Goal: Information Seeking & Learning: Learn about a topic

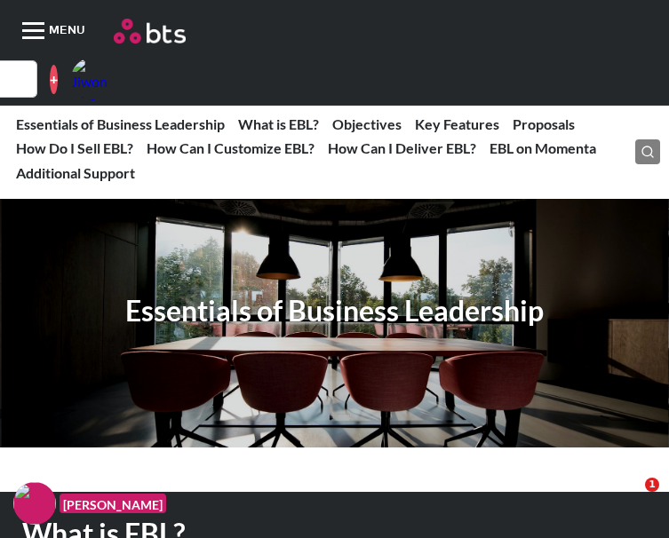
click at [114, 25] on img at bounding box center [150, 31] width 72 height 25
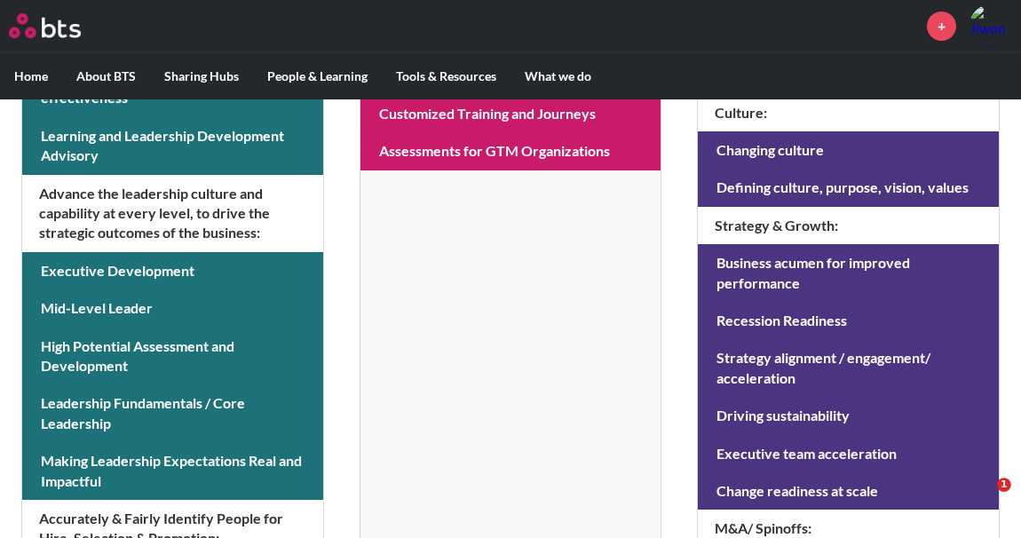
scroll to position [755, 0]
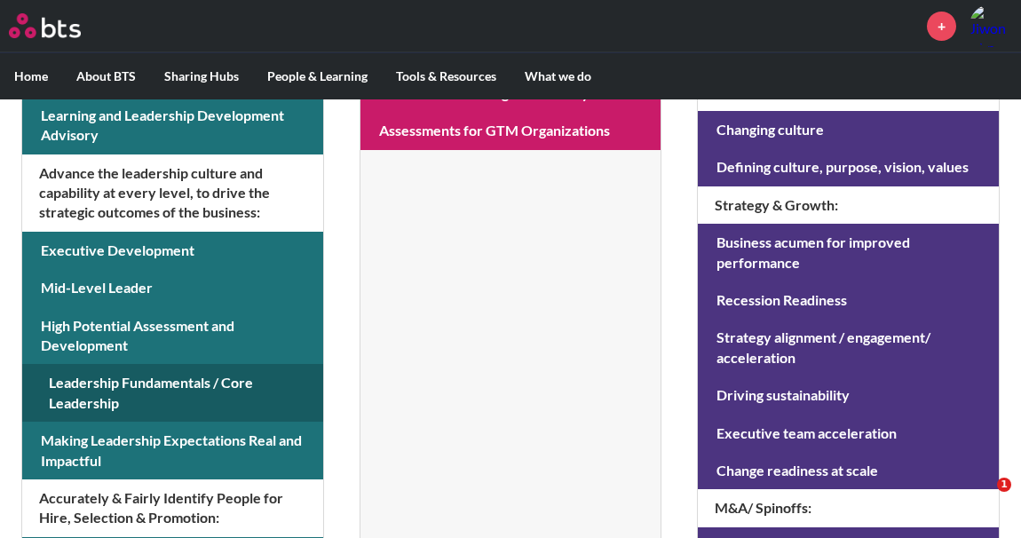
click at [296, 401] on link at bounding box center [172, 393] width 301 height 58
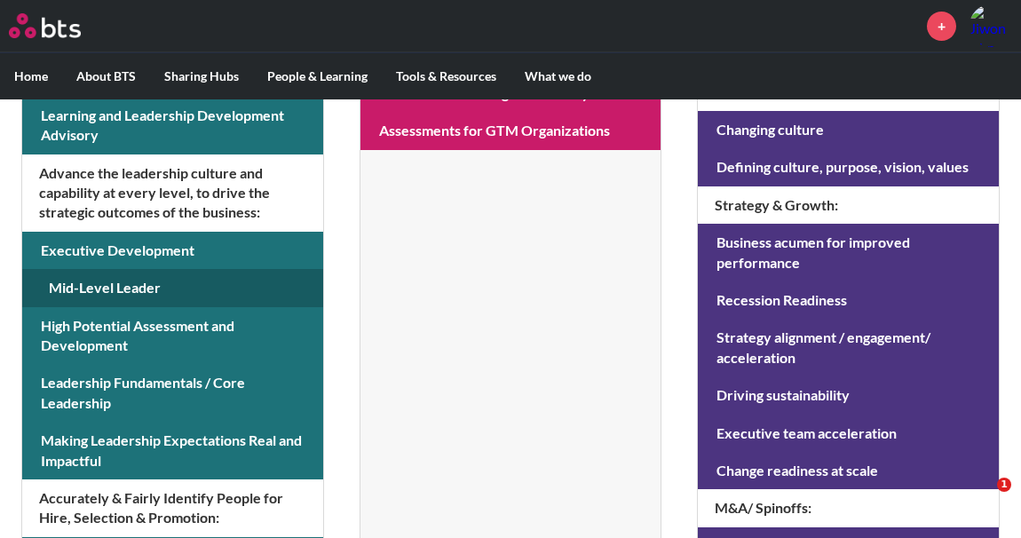
click at [209, 288] on link at bounding box center [172, 287] width 301 height 37
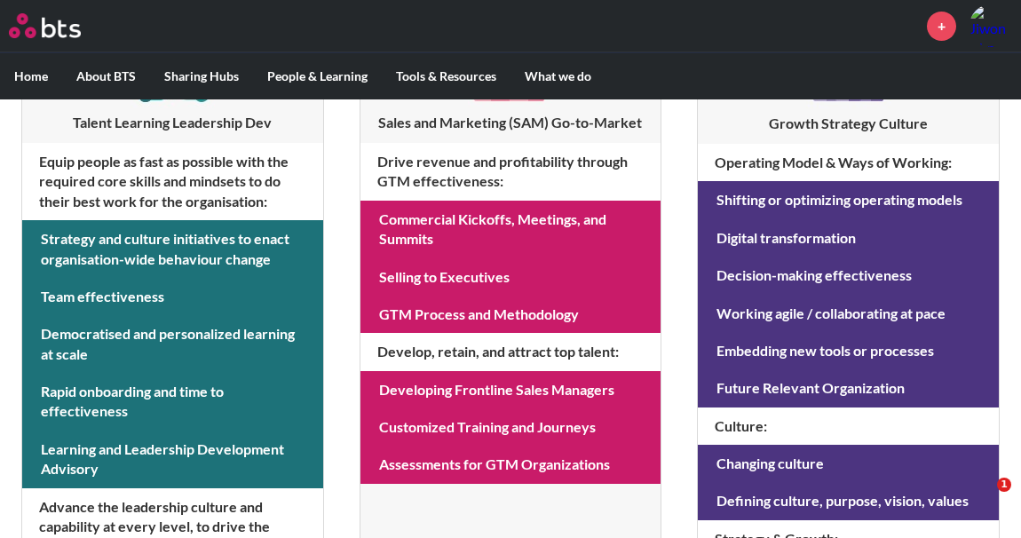
scroll to position [400, 0]
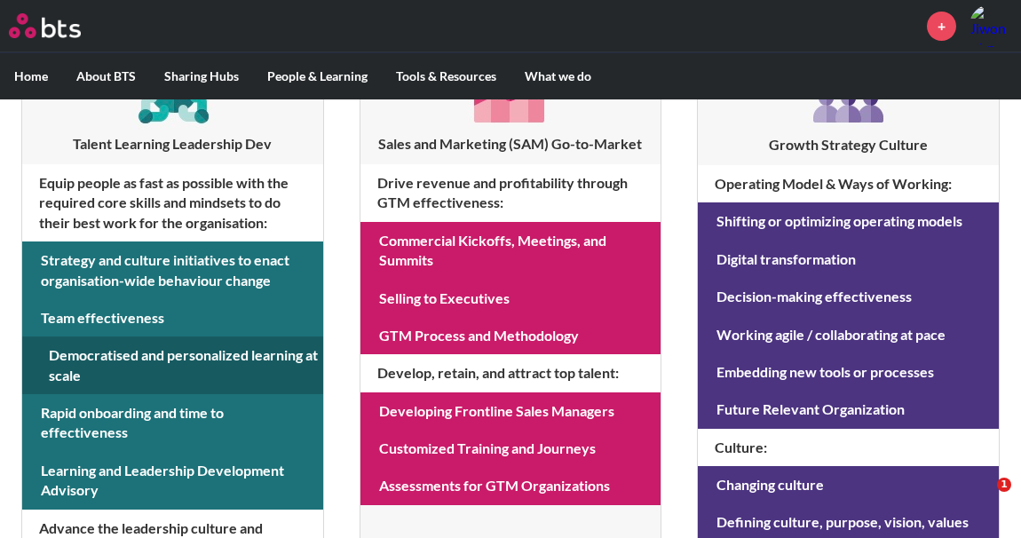
click at [282, 359] on link at bounding box center [172, 366] width 301 height 58
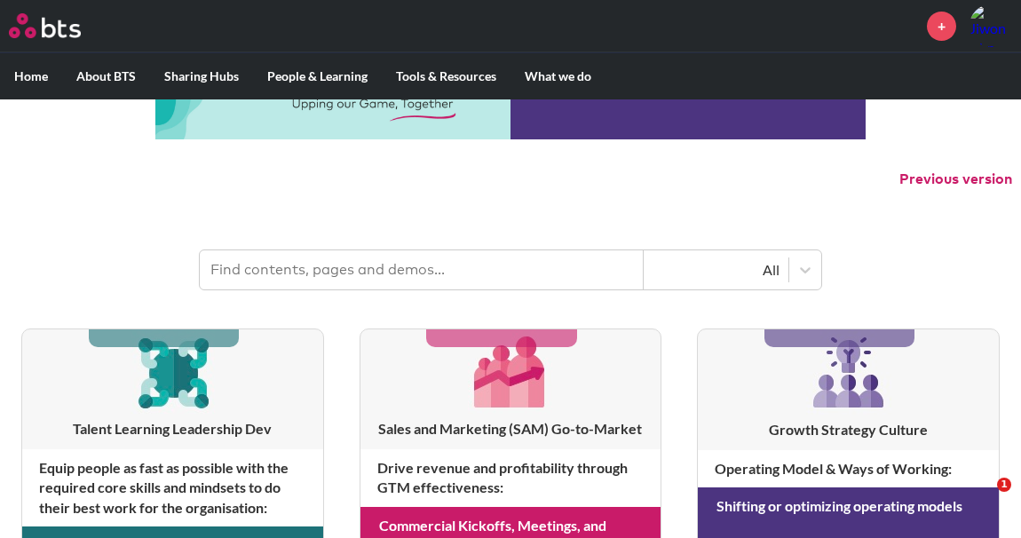
scroll to position [0, 0]
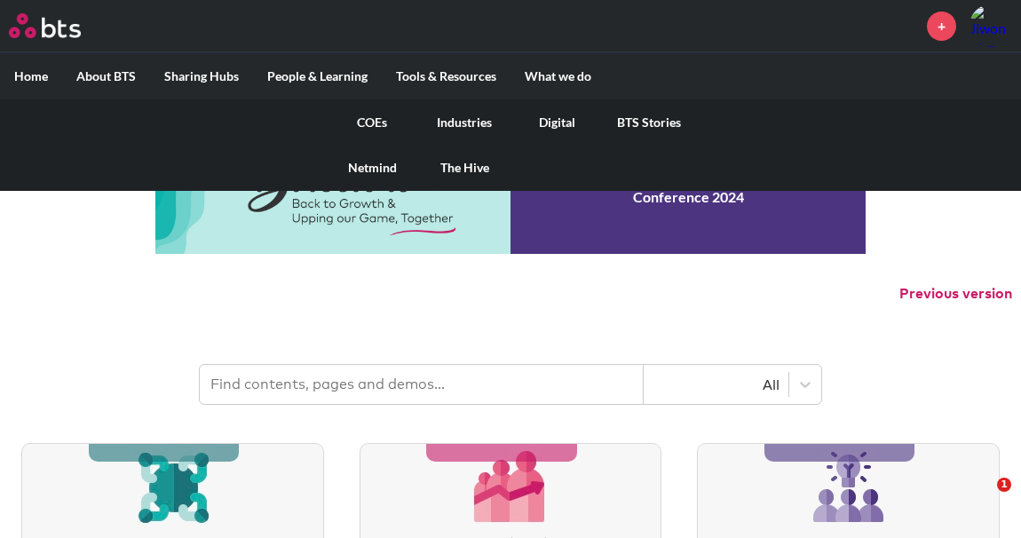
click at [364, 116] on link "COEs" at bounding box center [372, 122] width 92 height 46
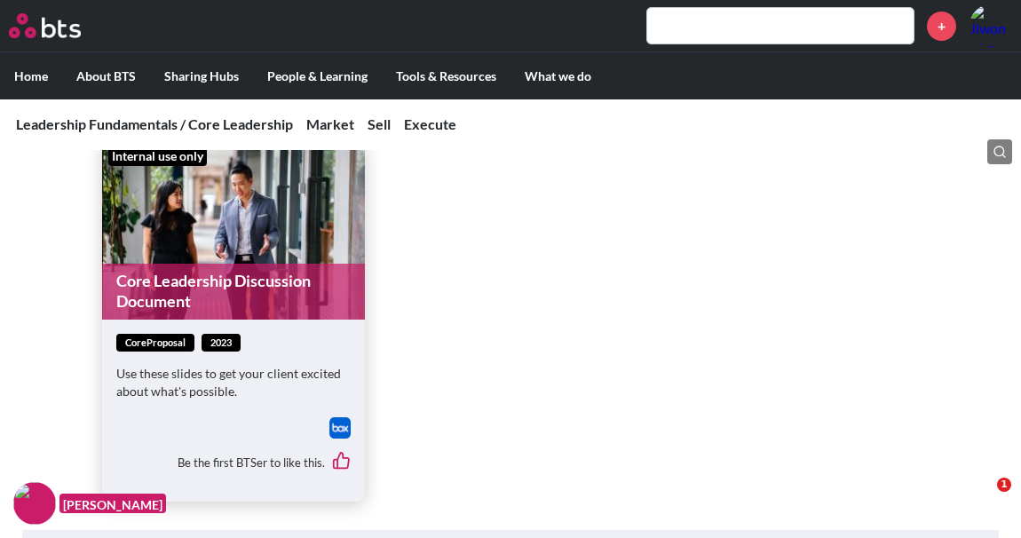
scroll to position [7550, 0]
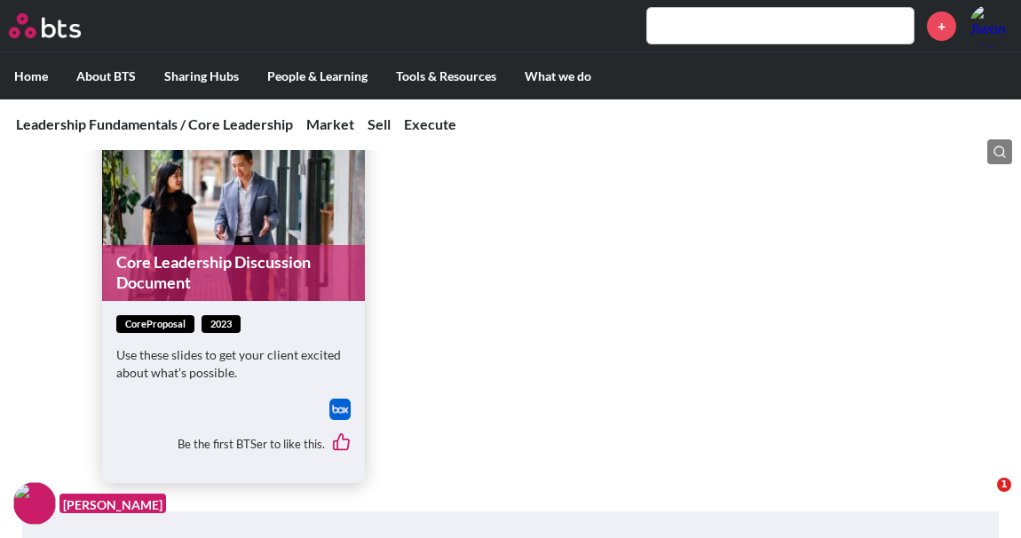
click at [346, 399] on img at bounding box center [340, 409] width 21 height 21
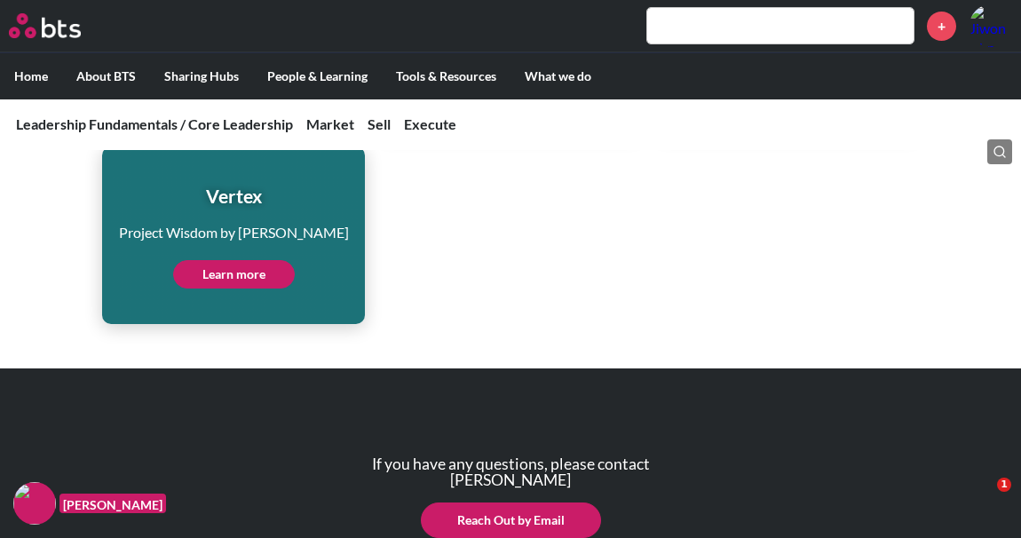
scroll to position [9876, 0]
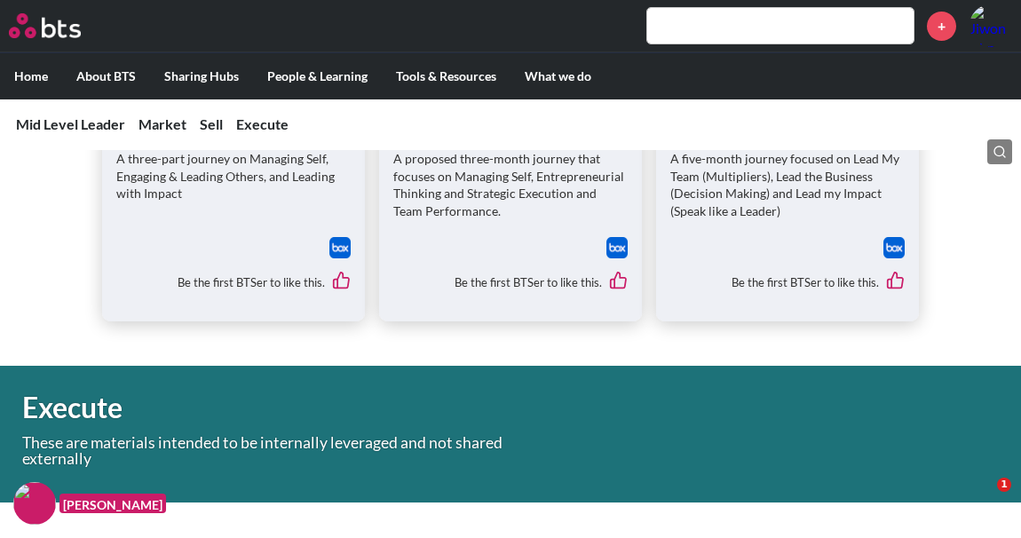
scroll to position [8616, 0]
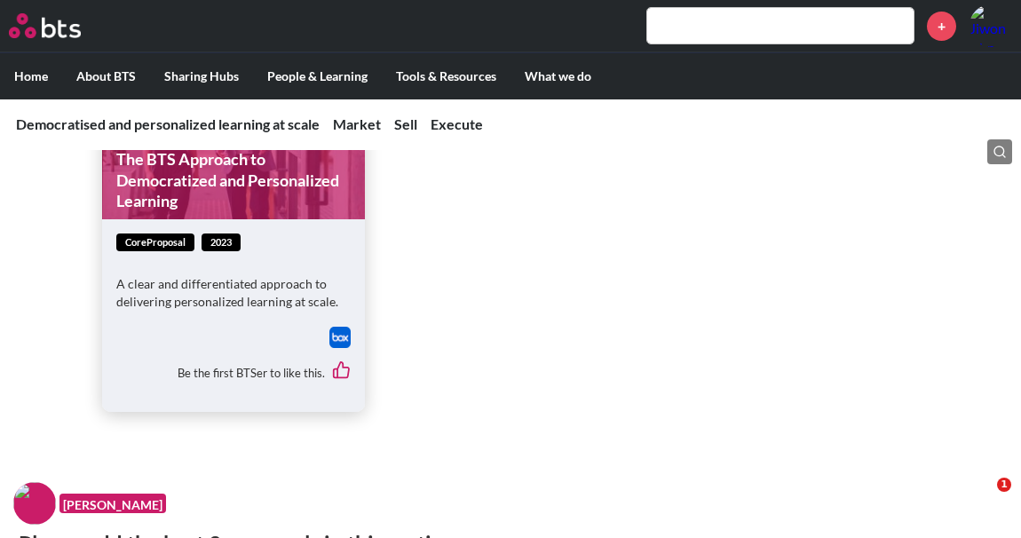
scroll to position [2931, 0]
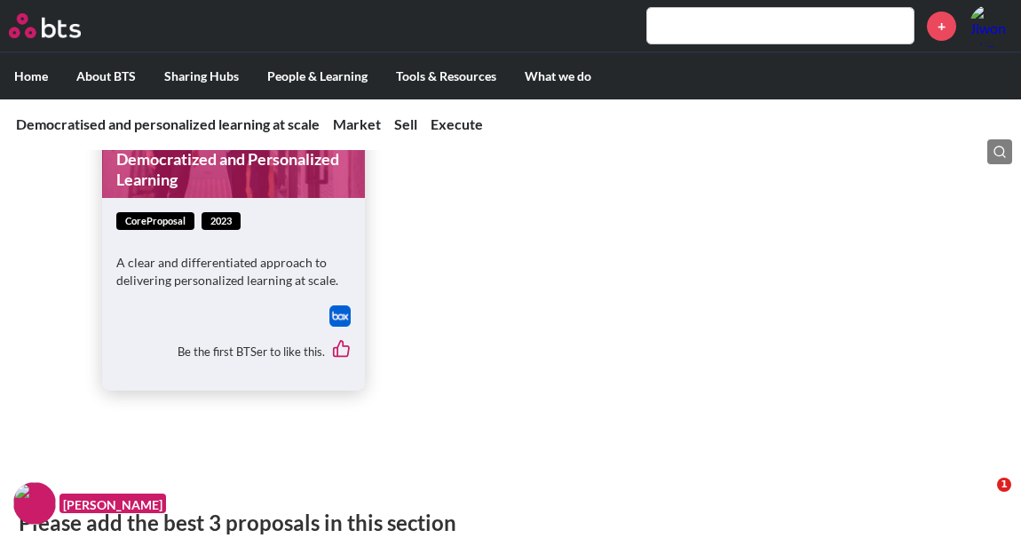
click at [342, 312] on img at bounding box center [340, 316] width 21 height 21
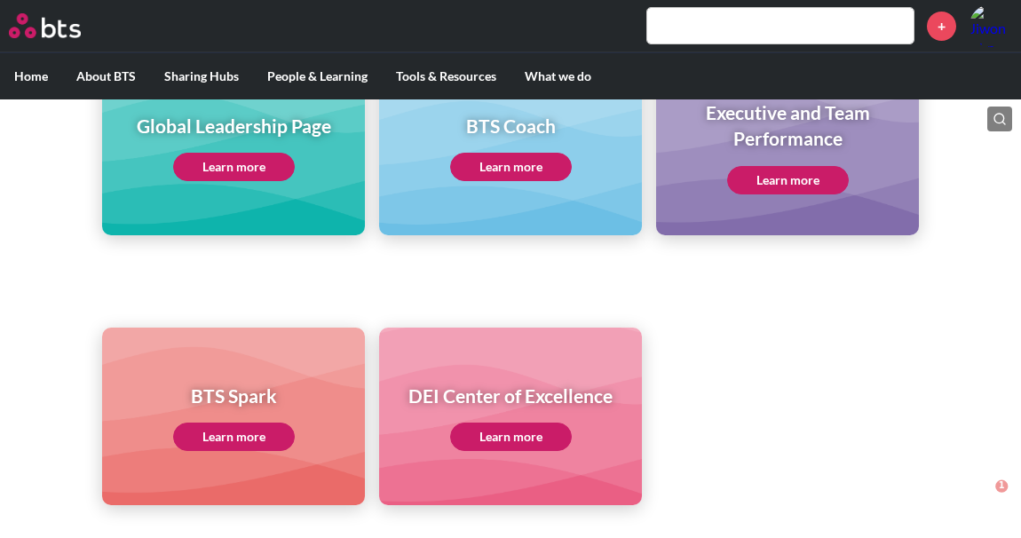
scroll to position [266, 0]
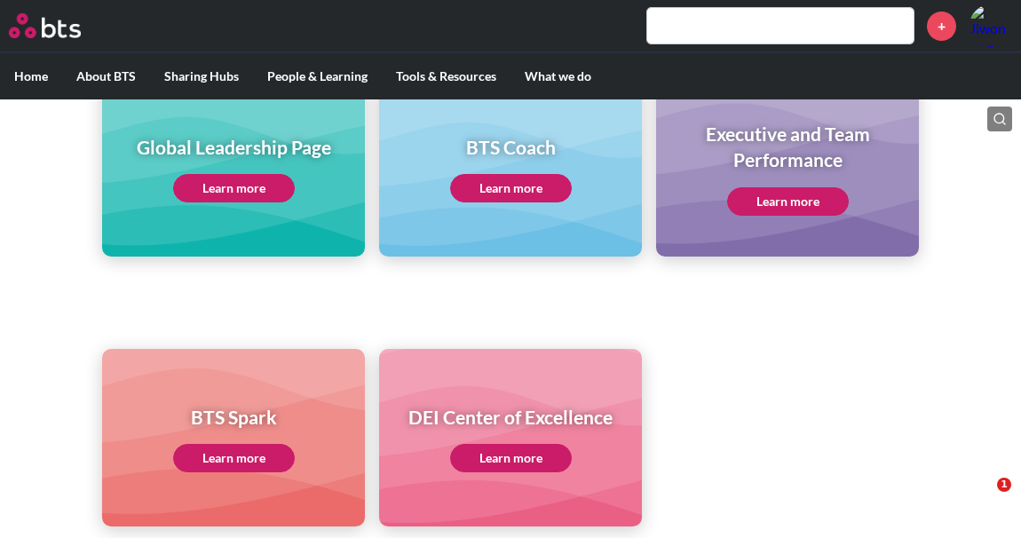
click at [265, 171] on div "Global Leadership Page Learn more" at bounding box center [234, 168] width 195 height 68
click at [264, 195] on link "Learn more" at bounding box center [234, 188] width 122 height 28
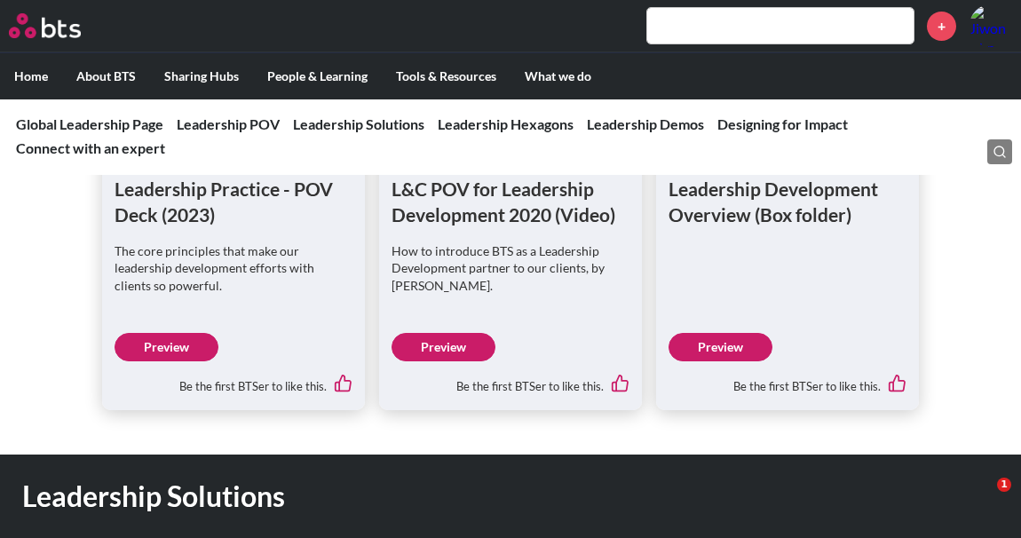
scroll to position [1332, 0]
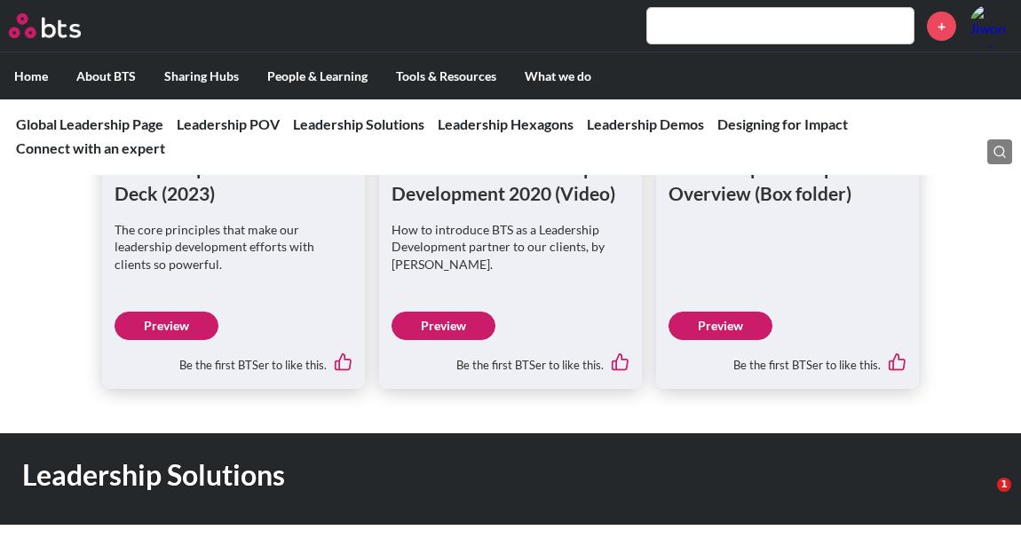
click at [210, 324] on link "Preview" at bounding box center [167, 326] width 104 height 28
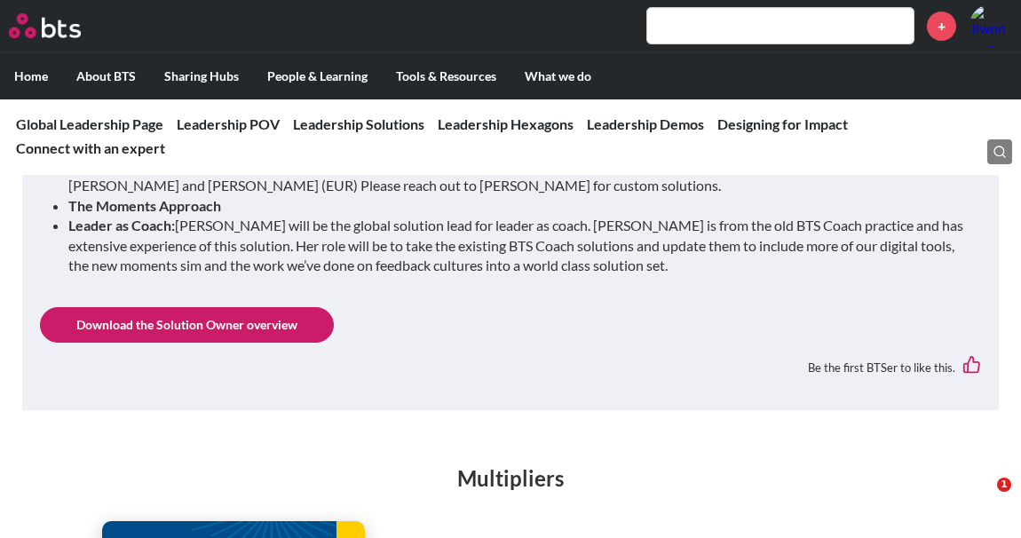
scroll to position [1954, 0]
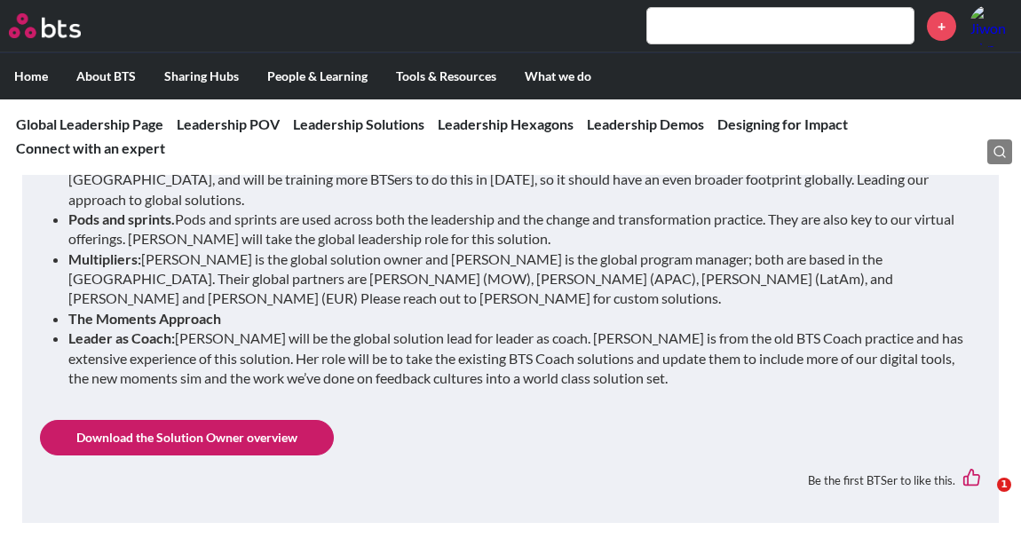
click at [290, 397] on div "Leadership Solutions One of our goals in the leadership practice is to ensure w…" at bounding box center [511, 222] width 942 height 567
click at [267, 420] on link "Download the Solution Owner overview" at bounding box center [187, 438] width 294 height 36
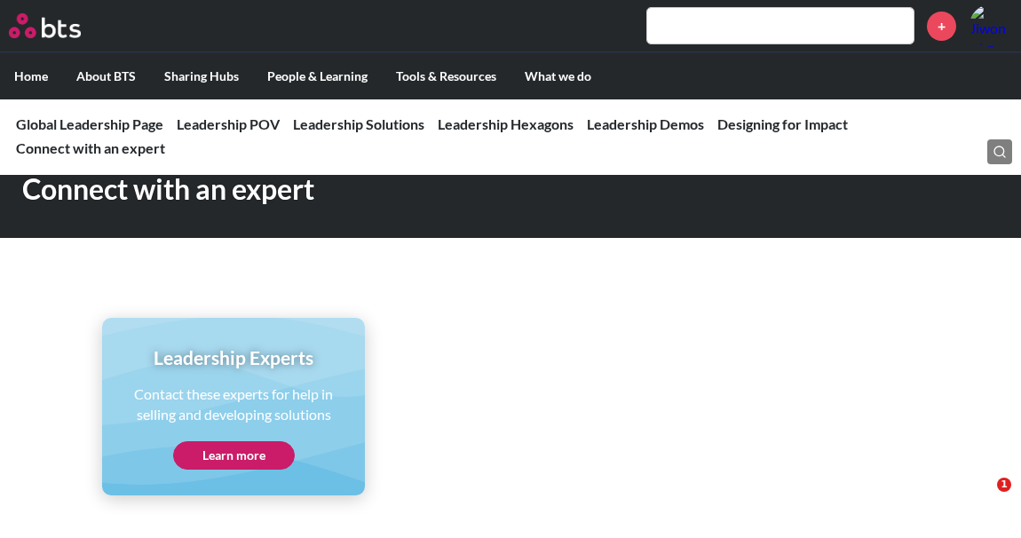
scroll to position [8693, 0]
